Goal: Information Seeking & Learning: Learn about a topic

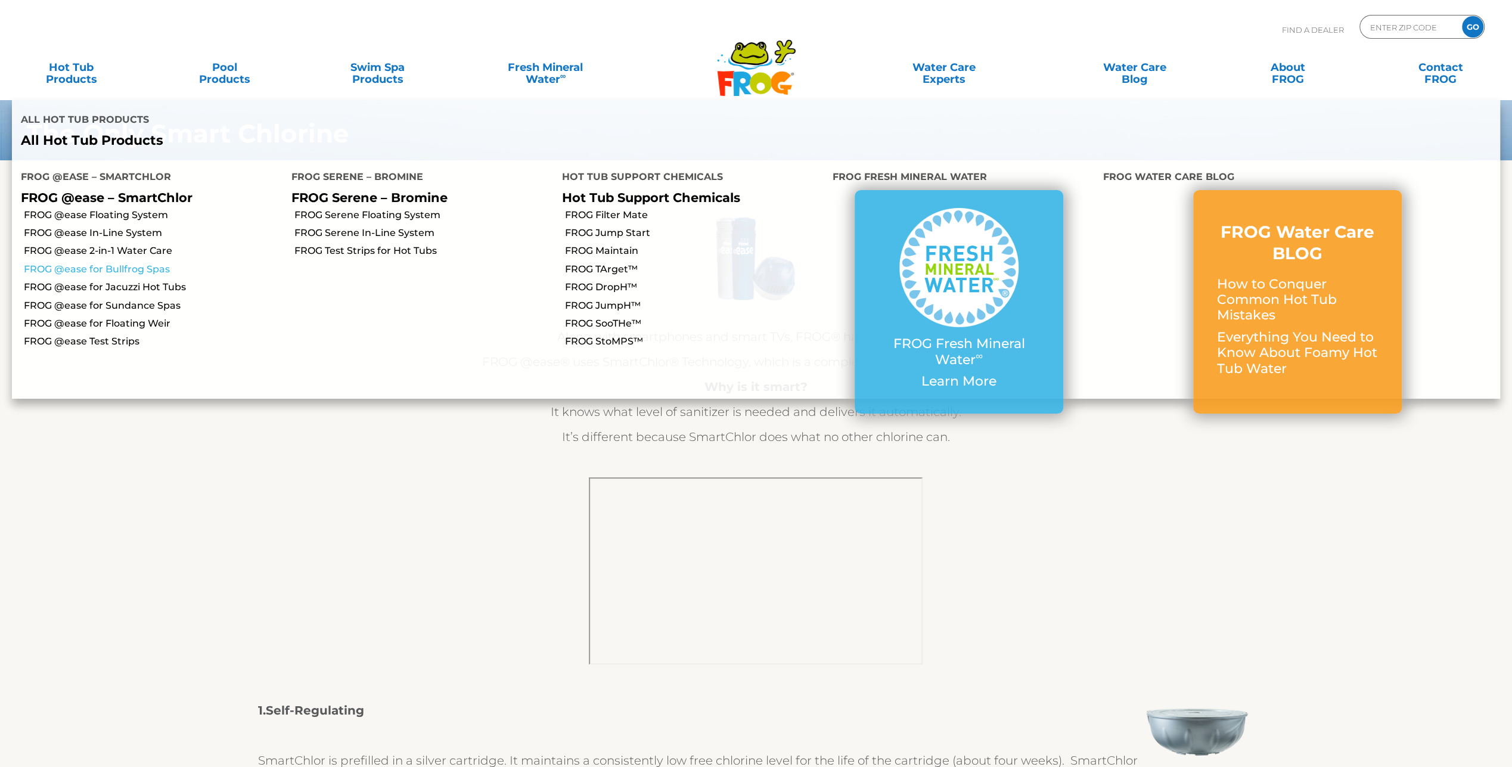
click at [139, 263] on link "FROG @ease for Bullfrog Spas" at bounding box center [153, 269] width 259 height 13
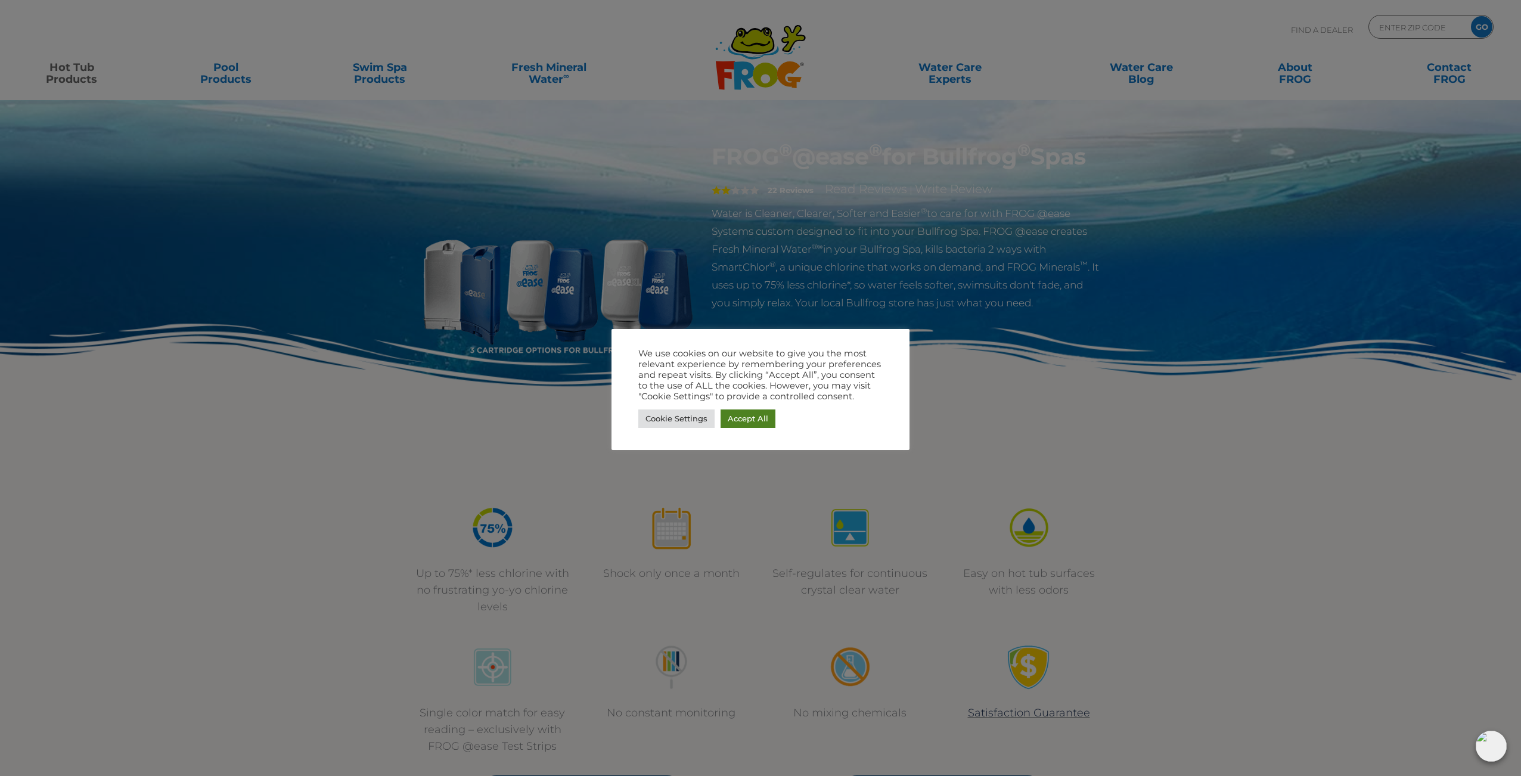
click at [749, 418] on link "Accept All" at bounding box center [748, 418] width 55 height 18
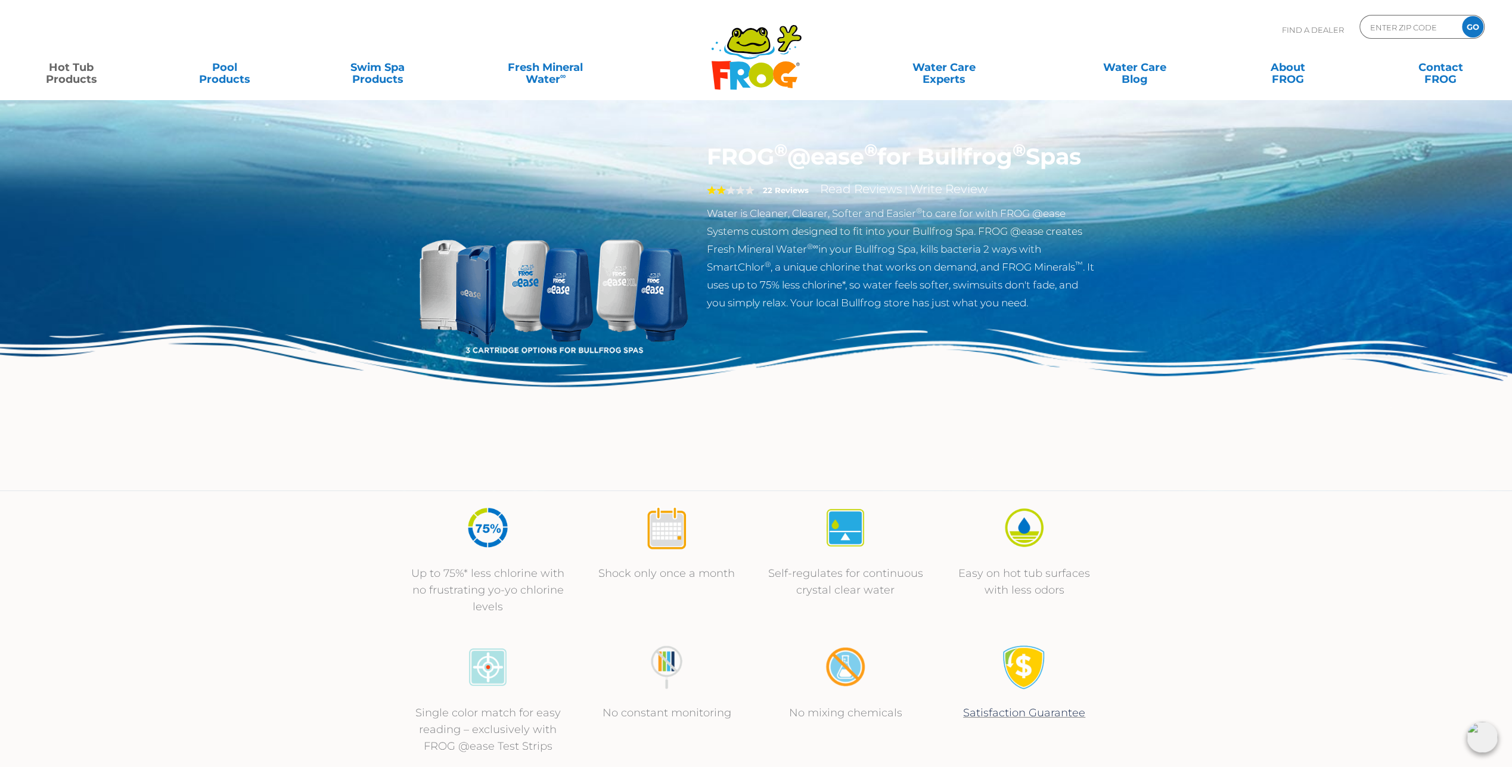
click at [442, 304] on img at bounding box center [553, 279] width 273 height 273
